Goal: Task Accomplishment & Management: Manage account settings

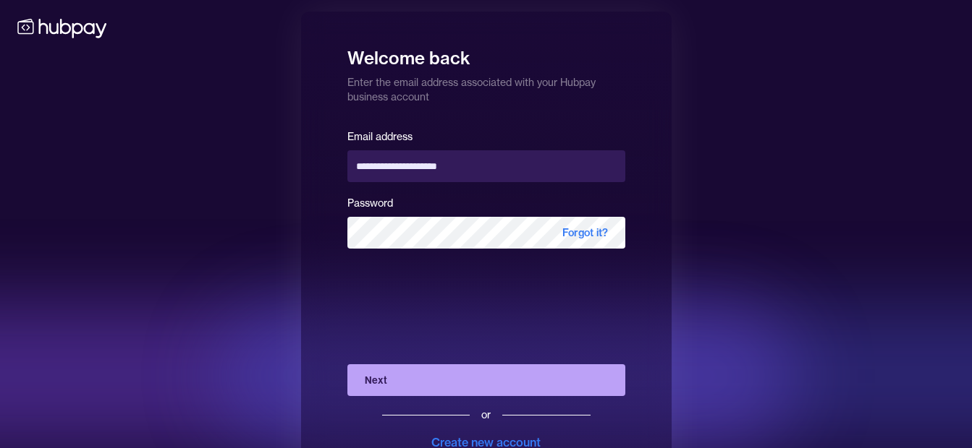
click at [192, 237] on div "**********" at bounding box center [486, 250] width 972 height 501
click at [451, 383] on button "Next" at bounding box center [486, 381] width 278 height 32
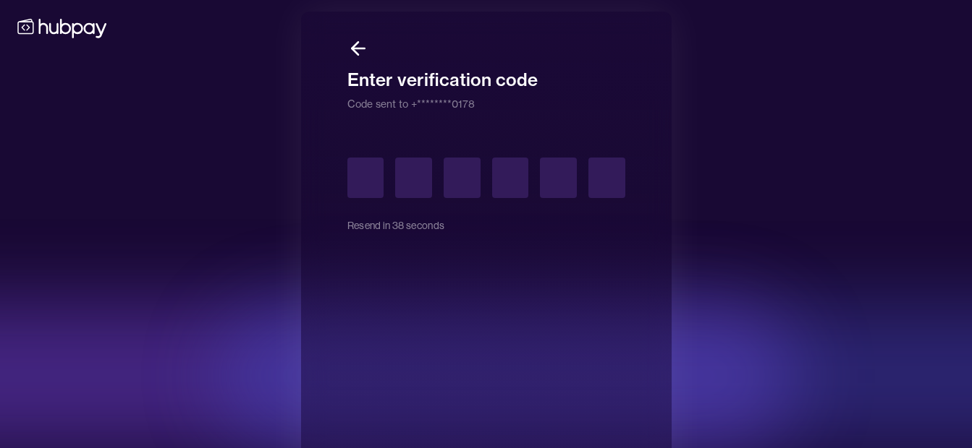
type input "*"
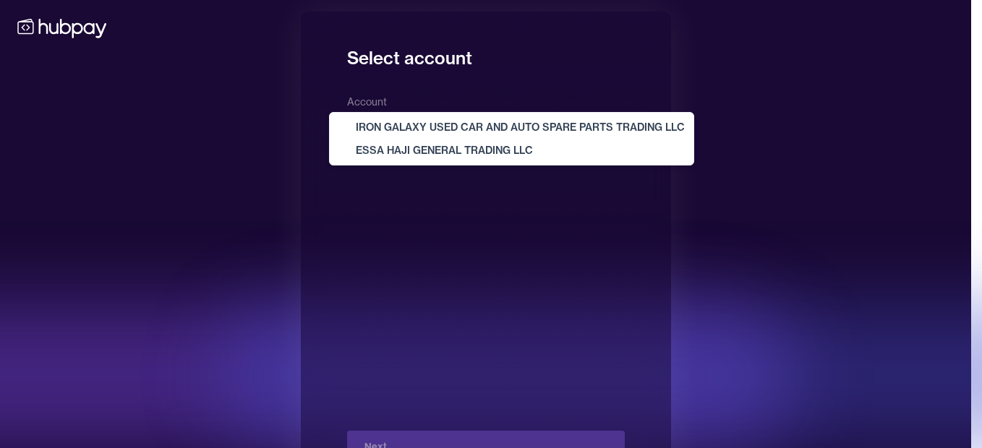
click at [404, 124] on body "**********" at bounding box center [486, 250] width 972 height 501
select select "**********"
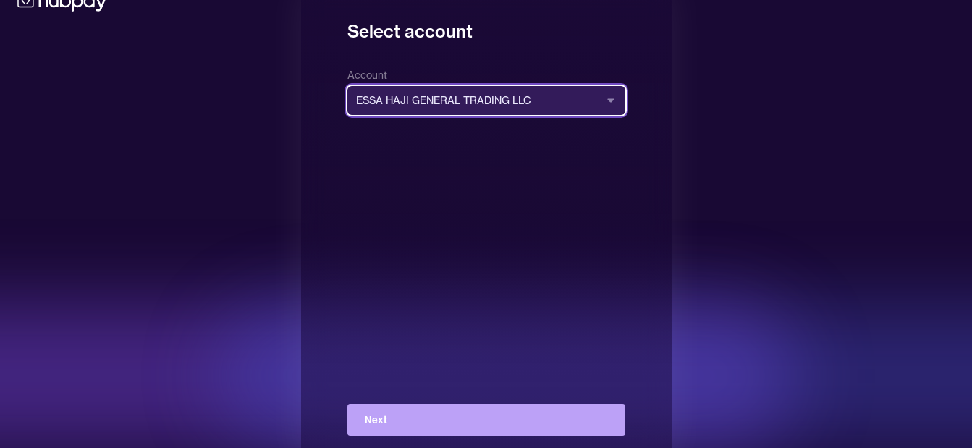
scroll to position [52, 0]
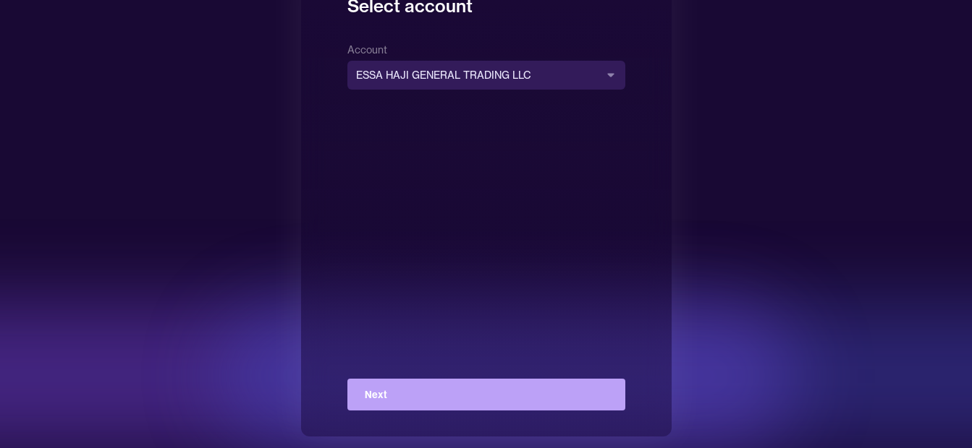
click at [441, 388] on button "Next" at bounding box center [486, 395] width 278 height 32
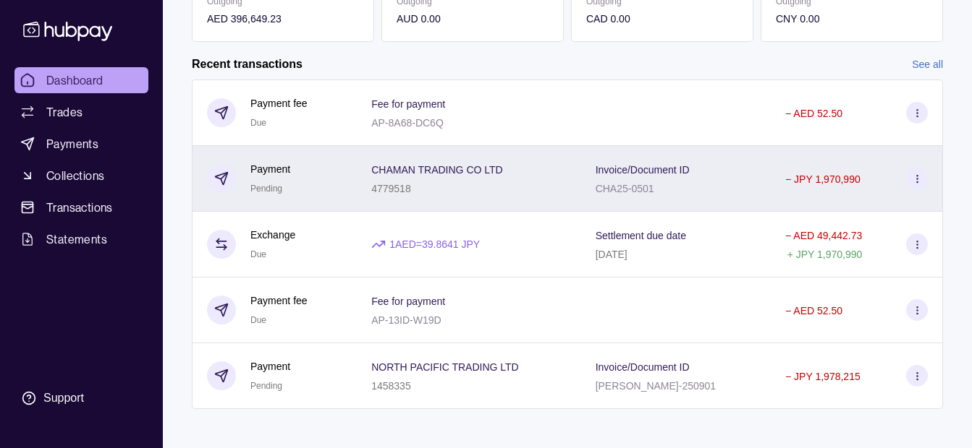
scroll to position [321, 0]
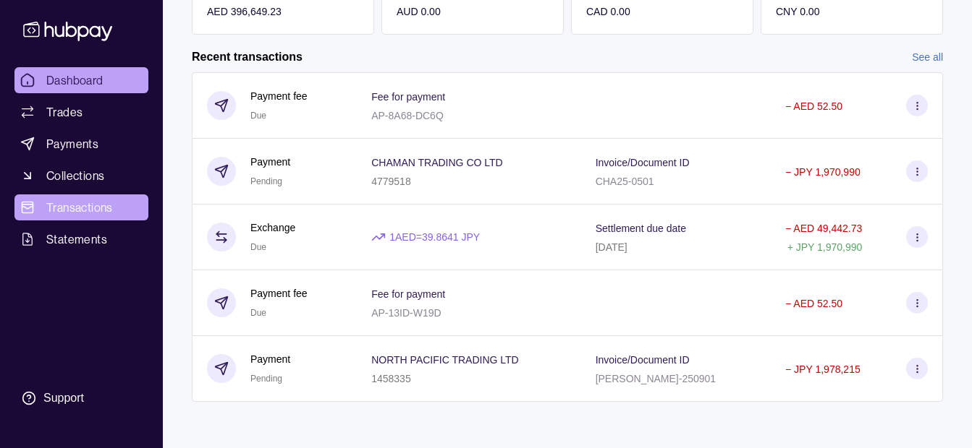
click at [72, 199] on span "Transactions" at bounding box center [79, 207] width 67 height 17
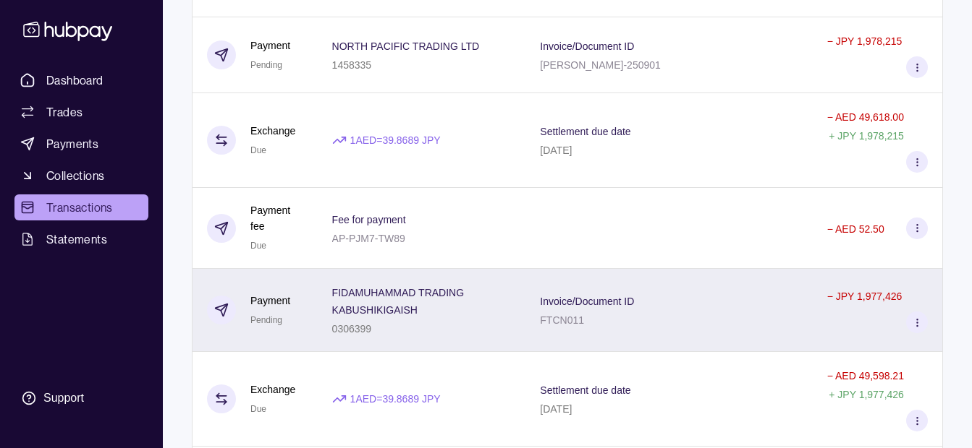
scroll to position [434, 0]
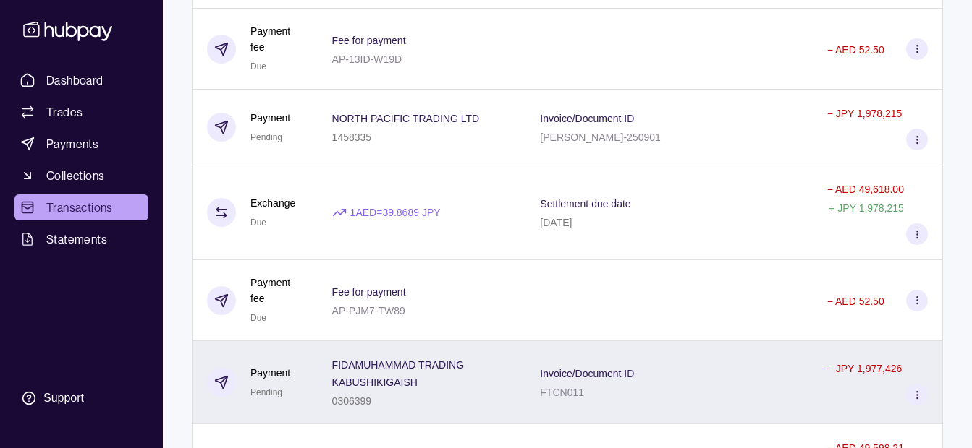
click at [423, 356] on span "FIDAMUHAMMAD TRADING KABUSHIKIGAISH" at bounding box center [421, 373] width 179 height 35
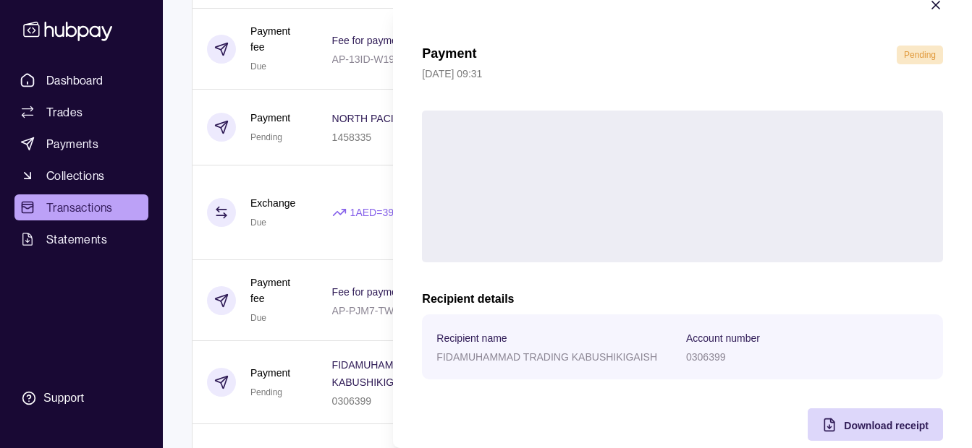
scroll to position [53, 0]
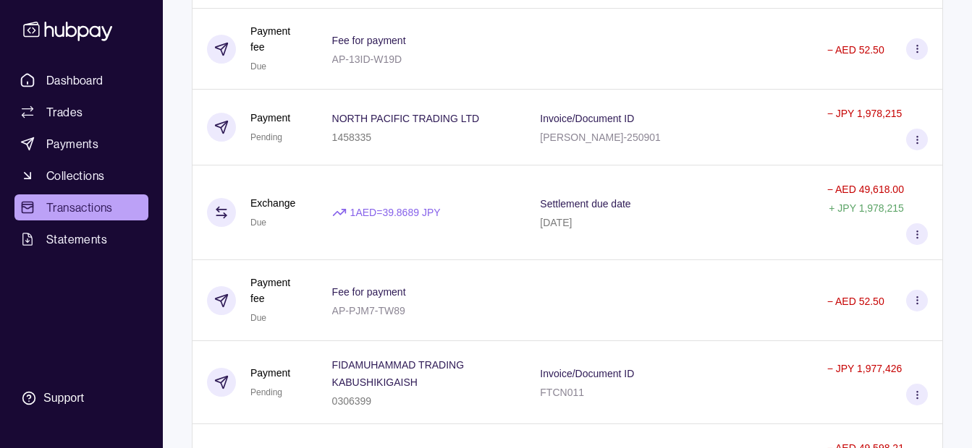
click at [374, 356] on span "FIDAMUHAMMAD TRADING KABUSHIKIGAISH" at bounding box center [421, 373] width 179 height 35
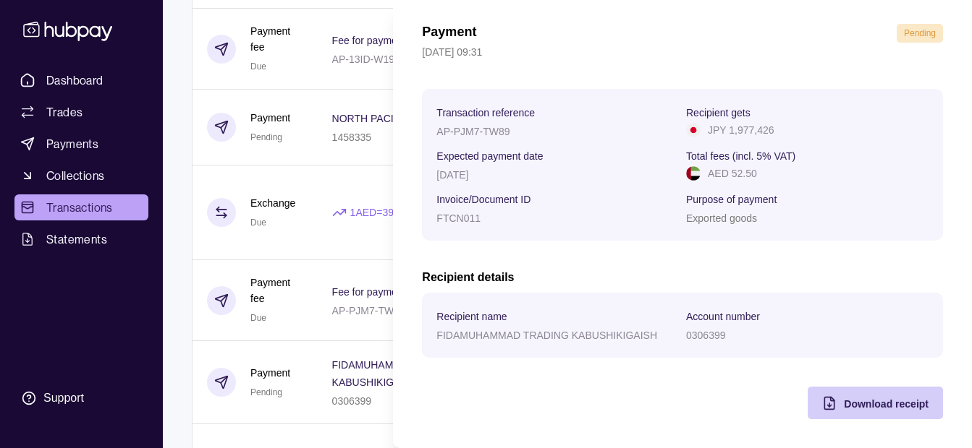
drag, startPoint x: 853, startPoint y: 414, endPoint x: 841, endPoint y: 412, distance: 12.6
click at [853, 414] on div "Download receipt" at bounding box center [864, 403] width 128 height 33
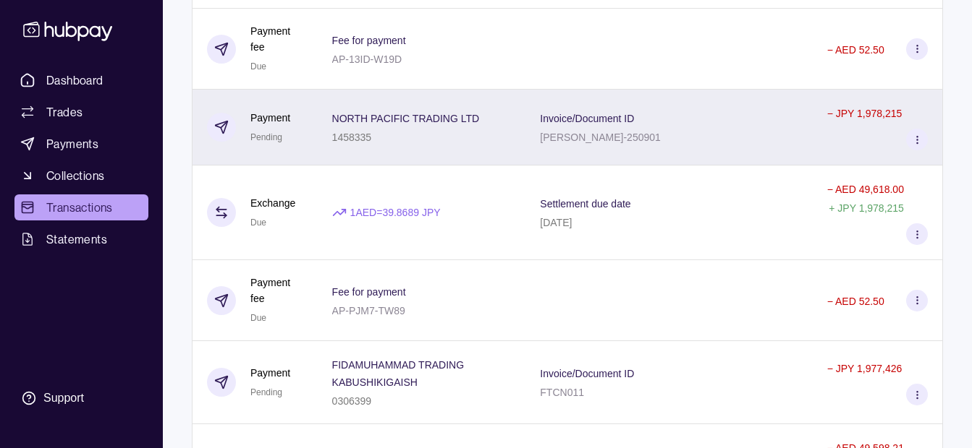
click at [320, 90] on div "NORTH PACIFIC TRADING LTD 1458335" at bounding box center [422, 128] width 208 height 76
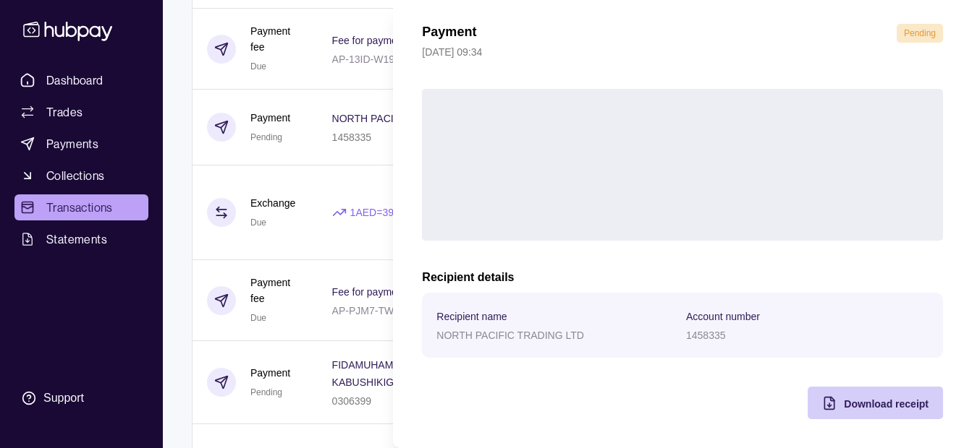
click at [851, 396] on div "Download receipt" at bounding box center [885, 403] width 85 height 17
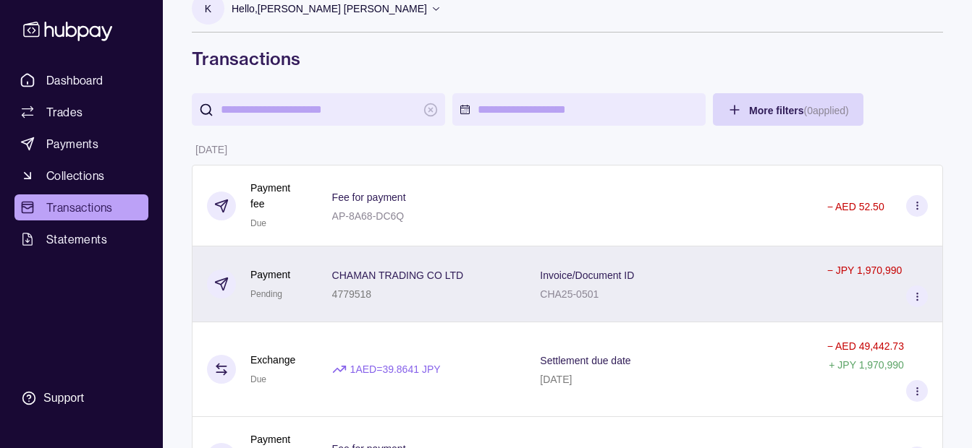
scroll to position [0, 0]
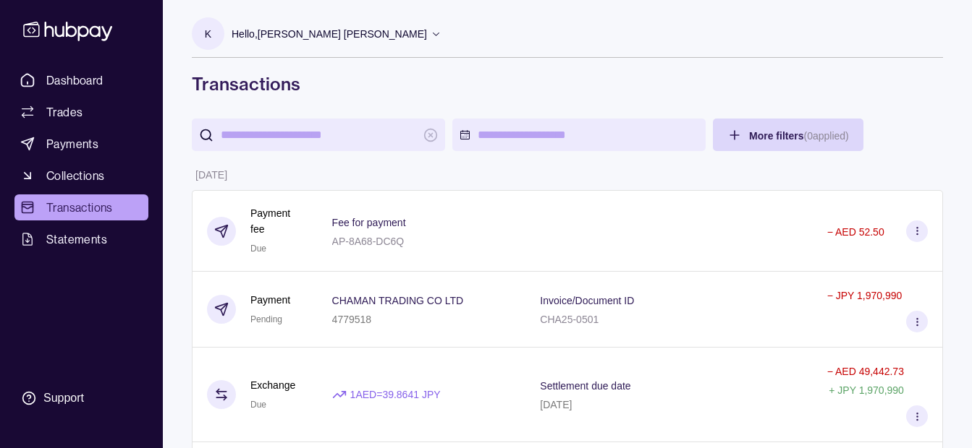
click at [315, 41] on p "Hello, [PERSON_NAME] [PERSON_NAME]" at bounding box center [328, 34] width 195 height 16
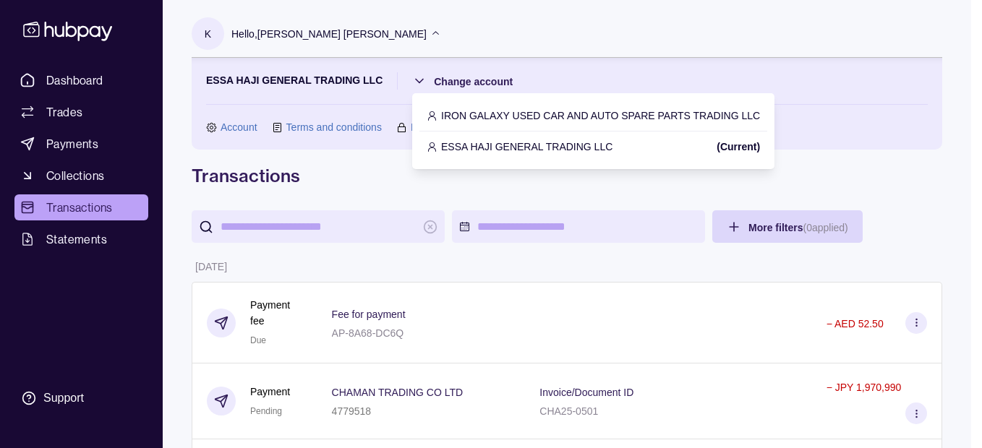
click at [480, 122] on p "IRON GALAXY USED CAR AND AUTO SPARE PARTS TRADING LLC" at bounding box center [600, 116] width 319 height 16
